Goal: Task Accomplishment & Management: Complete application form

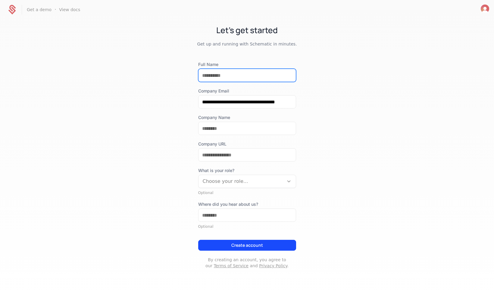
click at [240, 71] on input "Full Name" at bounding box center [247, 75] width 97 height 13
type input "**********"
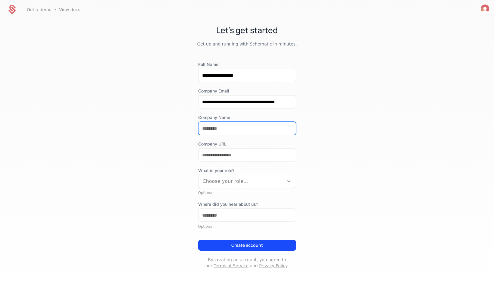
click at [242, 132] on input "Company Name" at bounding box center [247, 128] width 97 height 13
type input "*"
type input "**********"
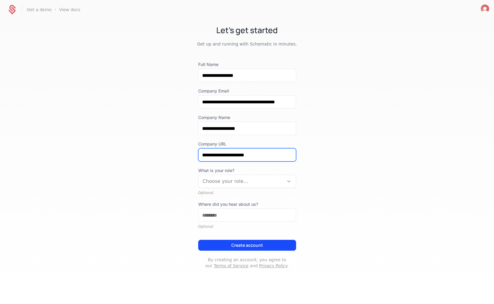
type input "**********"
click at [247, 242] on button "Create account" at bounding box center [247, 245] width 98 height 11
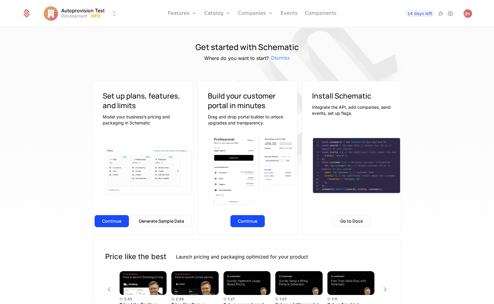
click at [110, 69] on div at bounding box center [247, 187] width 392 height 291
click at [218, 12] on link "Catalog" at bounding box center [217, 13] width 27 height 27
click at [108, 54] on div "Get started with Schematic Where do you want to start? Dismiss" at bounding box center [247, 51] width 392 height 19
click at [416, 48] on div "Get started with Schematic Where do you want to start? Dismiss" at bounding box center [247, 51] width 392 height 19
click at [173, 27] on div "Autoprovision Test Development Dev Features Features Flags Catalog Plans Add On…" at bounding box center [247, 152] width 494 height 304
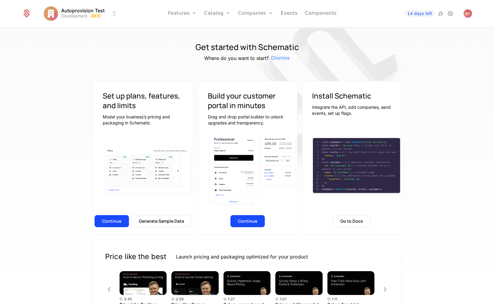
click at [159, 44] on div "Get started with Schematic Where do you want to start? Dismiss" at bounding box center [247, 51] width 392 height 19
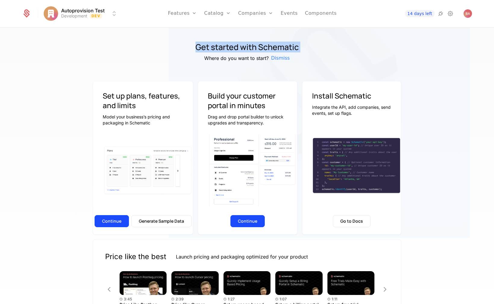
drag, startPoint x: 159, startPoint y: 44, endPoint x: 161, endPoint y: 81, distance: 37.1
click at [161, 81] on div "Get started with Schematic Where do you want to start? Dismiss Set up plans, fe…" at bounding box center [247, 187] width 392 height 291
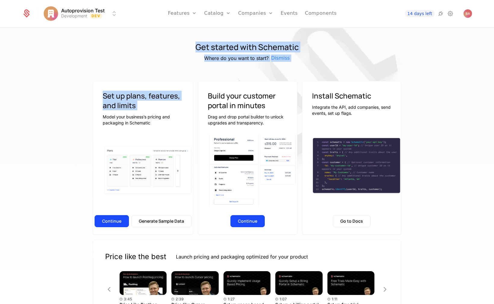
click at [161, 81] on div "Set up plans, features, and limits Model your business’s pricing and packaging …" at bounding box center [143, 158] width 100 height 154
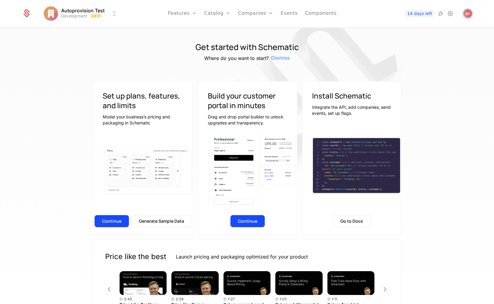
click at [466, 13] on img "Open user button" at bounding box center [468, 13] width 8 height 8
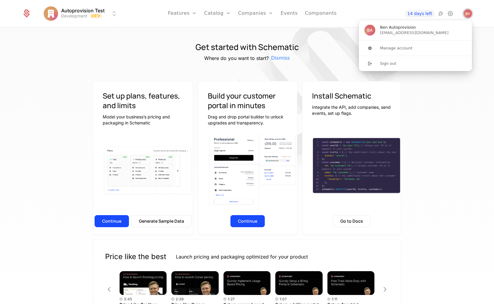
click at [466, 13] on img "Close user button" at bounding box center [468, 13] width 8 height 8
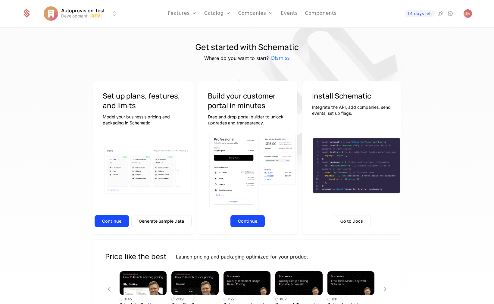
click at [391, 61] on div "Get started with Schematic Where do you want to start? Dismiss" at bounding box center [247, 51] width 392 height 19
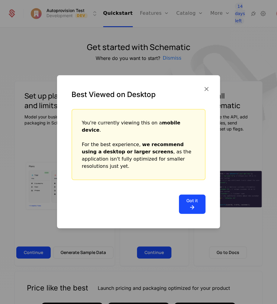
click at [205, 92] on icon "button" at bounding box center [206, 89] width 8 height 8
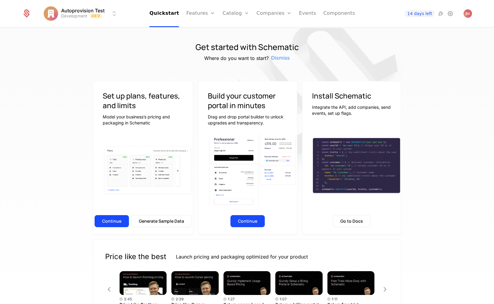
click at [276, 40] on img at bounding box center [319, 87] width 301 height 301
click at [154, 36] on div "Get started with Schematic Where do you want to start? Dismiss Set up plans, fe…" at bounding box center [247, 168] width 494 height 280
drag, startPoint x: 154, startPoint y: 36, endPoint x: 429, endPoint y: 99, distance: 282.5
click at [276, 78] on div "Get started with Schematic Where do you want to start? Dismiss Set up plans, fe…" at bounding box center [247, 168] width 494 height 280
click at [276, 103] on img at bounding box center [319, 87] width 301 height 301
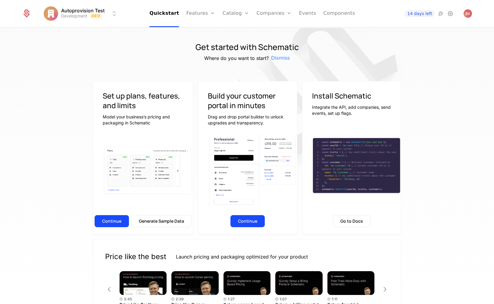
click at [198, 187] on div at bounding box center [247, 170] width 99 height 72
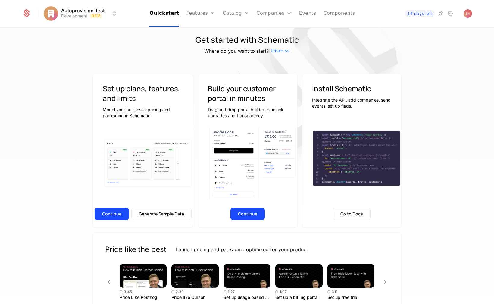
scroll to position [14, 0]
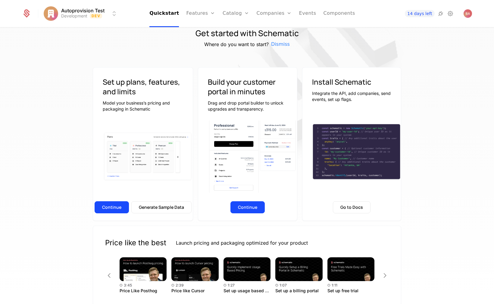
click at [202, 14] on link "Features" at bounding box center [200, 13] width 29 height 27
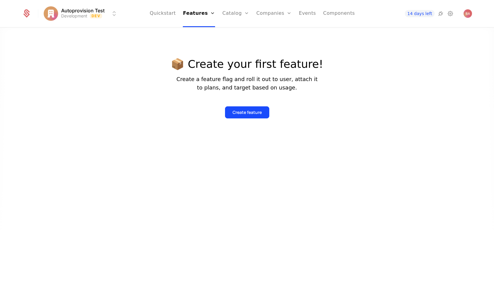
click at [163, 15] on link "Quickstart" at bounding box center [163, 13] width 26 height 27
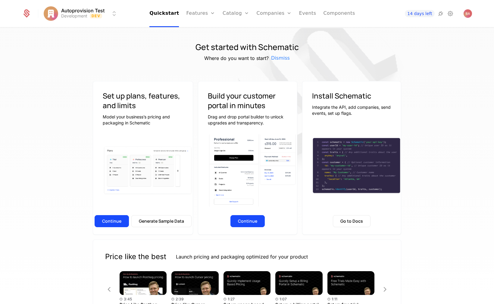
click at [152, 71] on div at bounding box center [247, 187] width 392 height 291
click at [138, 46] on div "Get started with Schematic Where do you want to start? Dismiss" at bounding box center [247, 51] width 392 height 19
click at [219, 61] on h5 "Where do you want to start?" at bounding box center [236, 58] width 64 height 7
click at [276, 11] on img "Open user button" at bounding box center [468, 13] width 8 height 8
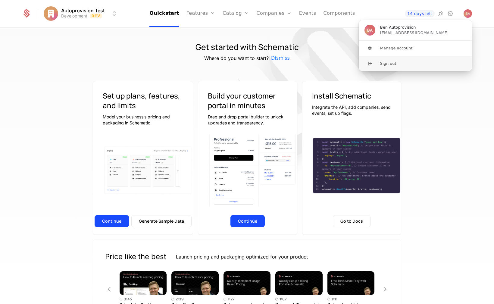
click at [276, 65] on button "Sign out" at bounding box center [416, 63] width 114 height 15
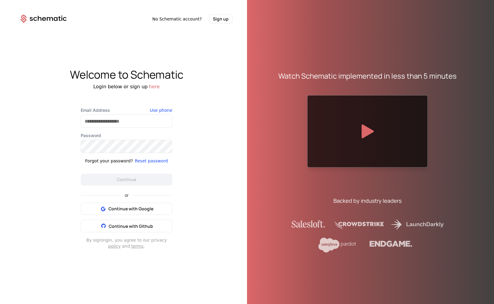
click at [131, 114] on div "Email Address" at bounding box center [127, 117] width 92 height 20
click at [129, 122] on input "Email Address" at bounding box center [126, 121] width 91 height 13
type input "**********"
